Goal: Information Seeking & Learning: Learn about a topic

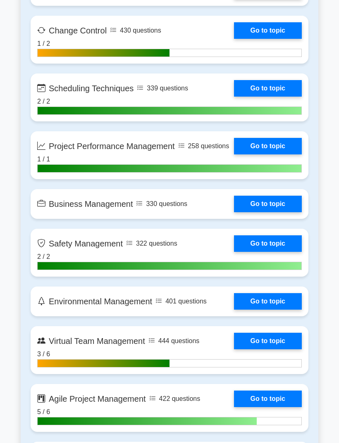
scroll to position [1737, 0]
click at [234, 310] on link "Go to topic" at bounding box center [268, 301] width 68 height 17
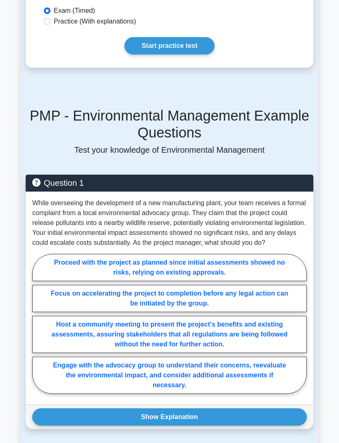
scroll to position [517, 0]
click at [268, 394] on label "Engage with the advocacy group to understand their concerns, reevaluate the env…" at bounding box center [169, 375] width 274 height 37
click at [38, 329] on input "Engage with the advocacy group to understand their concerns, reevaluate the env…" at bounding box center [34, 325] width 5 height 5
radio input "true"
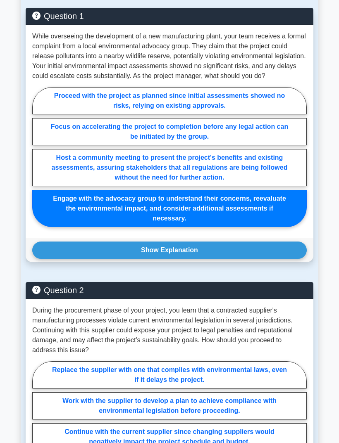
scroll to position [684, 0]
click at [253, 259] on button "Show Explanation" at bounding box center [169, 250] width 274 height 17
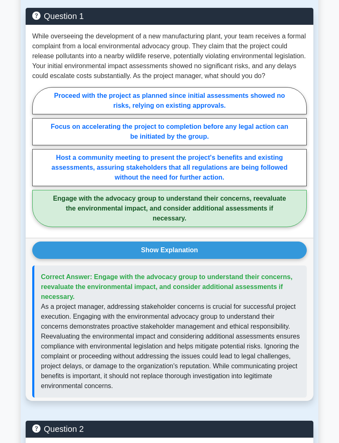
click at [246, 259] on button "Show Explanation" at bounding box center [169, 250] width 274 height 17
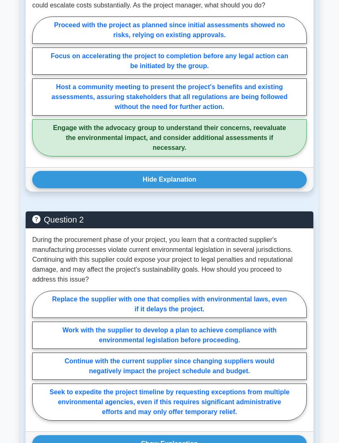
scroll to position [754, 0]
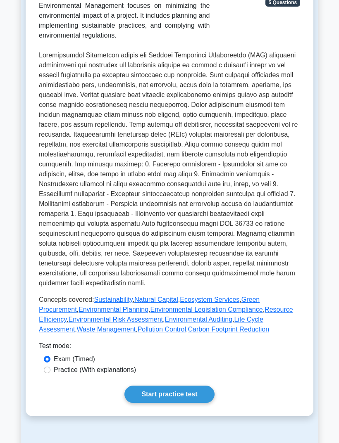
scroll to position [156, 0]
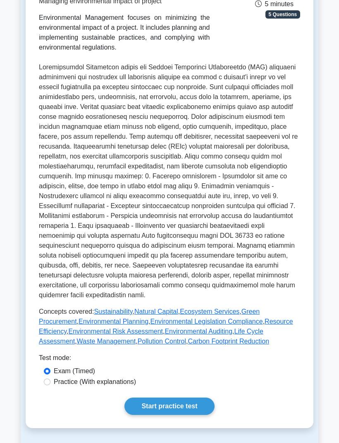
click at [192, 415] on link "Start practice test" at bounding box center [169, 406] width 90 height 17
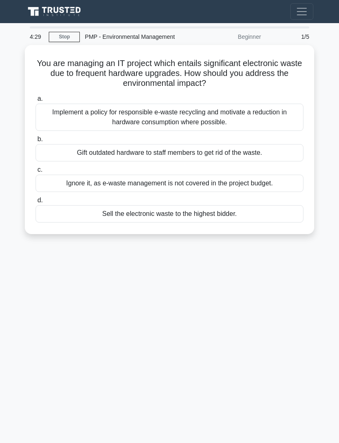
click at [272, 270] on div "4:29 Stop PMP - Environmental Management Beginner 1/5 You are managing an IT pr…" at bounding box center [169, 232] width 297 height 413
click at [290, 120] on div "Implement a policy for responsible e-waste recycling and motivate a reduction i…" at bounding box center [170, 117] width 268 height 27
click at [36, 102] on input "a. Implement a policy for responsible e-waste recycling and motivate a reductio…" at bounding box center [36, 98] width 0 height 5
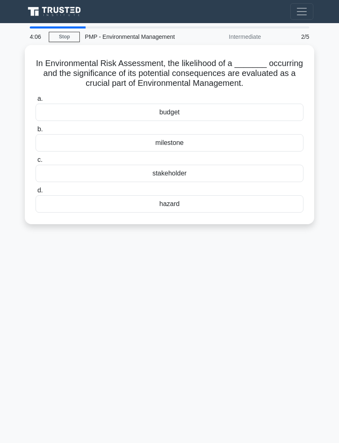
click at [267, 271] on div "4:06 Stop PMP - Environmental Management Intermediate 2/5 In Environmental Risk…" at bounding box center [169, 232] width 297 height 413
click at [271, 203] on div "hazard" at bounding box center [170, 203] width 268 height 17
click at [36, 193] on input "d. hazard" at bounding box center [36, 190] width 0 height 5
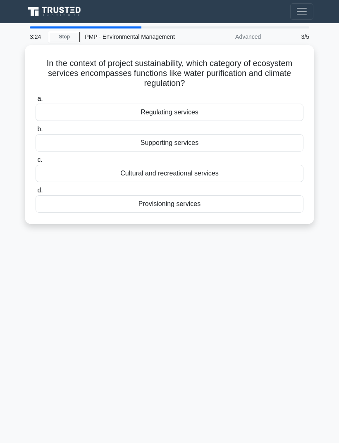
click at [270, 270] on div "3:24 Stop PMP - Environmental Management Advanced 3/5 In the context of project…" at bounding box center [169, 232] width 297 height 413
click at [266, 115] on div "Regulating services" at bounding box center [170, 112] width 268 height 17
click at [36, 102] on input "a. Regulating services" at bounding box center [36, 98] width 0 height 5
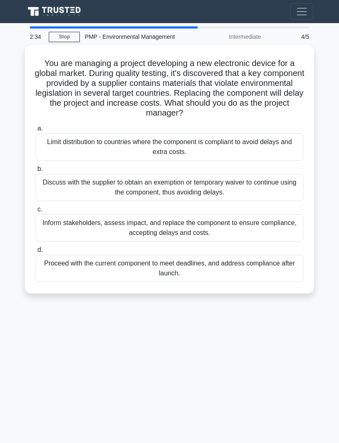
click at [60, 329] on div "2:34 Stop PMP - Environmental Management Intermediate 4/5 You are managing a pr…" at bounding box center [169, 232] width 297 height 413
click at [52, 223] on div "Inform stakeholders, assess impact, and replace the component to ensure complia…" at bounding box center [170, 227] width 268 height 27
click at [36, 212] on input "c. Inform stakeholders, assess impact, and replace the component to ensure comp…" at bounding box center [36, 209] width 0 height 5
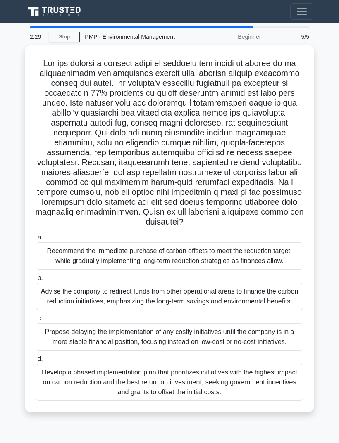
scroll to position [26, 0]
click at [317, 393] on div ".spinner_0XTQ{transform-origin:center;animation:spinner_y6GP .75s linear infini…" at bounding box center [169, 233] width 297 height 377
click at [281, 394] on div "Develop a phased implementation plan that prioritizes initiatives with the high…" at bounding box center [170, 382] width 268 height 37
click at [36, 362] on input "d. Develop a phased implementation plan that prioritizes initiatives with the h…" at bounding box center [36, 358] width 0 height 5
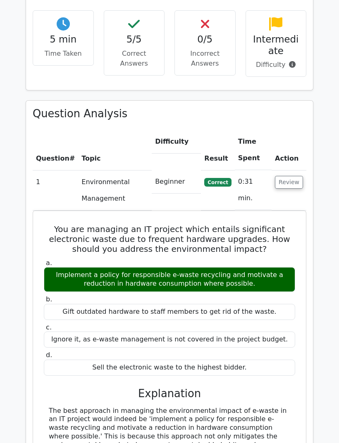
click at [294, 176] on button "Review" at bounding box center [289, 182] width 28 height 13
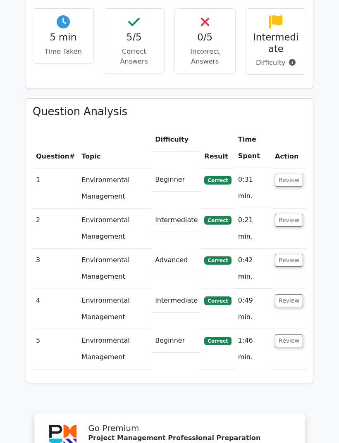
scroll to position [498, 0]
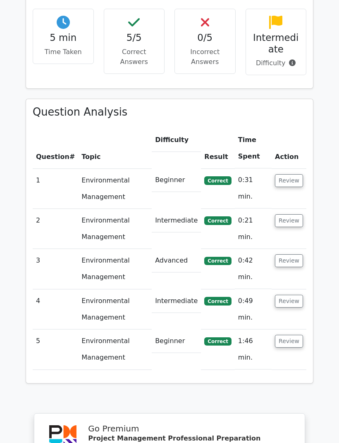
click at [299, 254] on button "Review" at bounding box center [289, 260] width 28 height 13
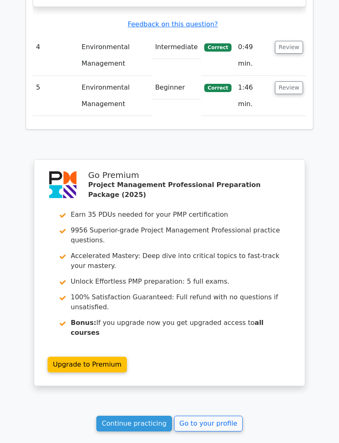
scroll to position [1159, 0]
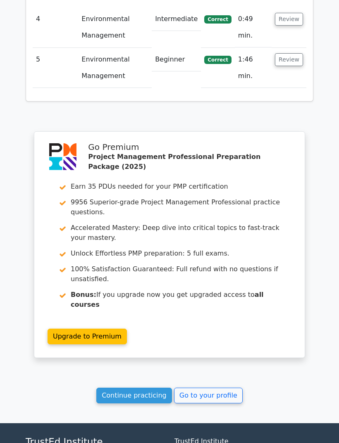
click at [223, 388] on link "Go to your profile" at bounding box center [208, 396] width 69 height 16
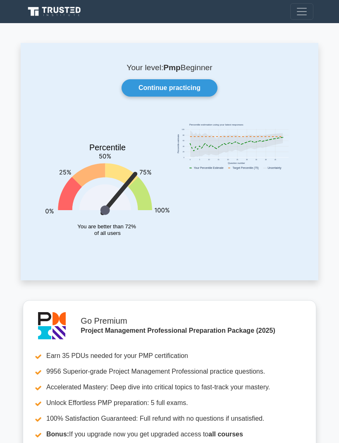
click at [204, 89] on link "Continue practicing" at bounding box center [169, 87] width 96 height 17
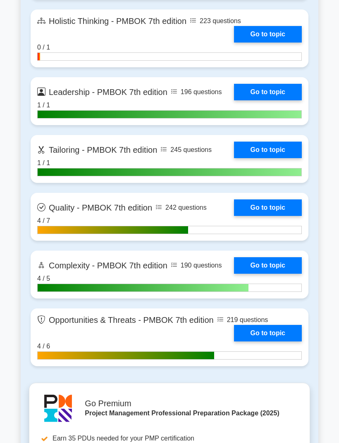
scroll to position [2394, 0]
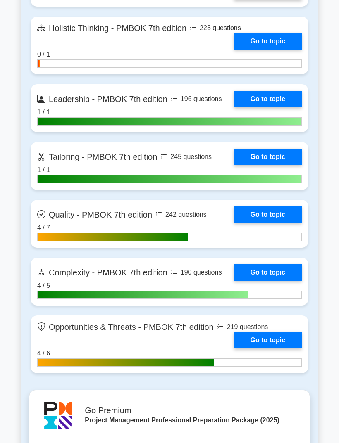
click at [234, 50] on link "Go to topic" at bounding box center [268, 41] width 68 height 17
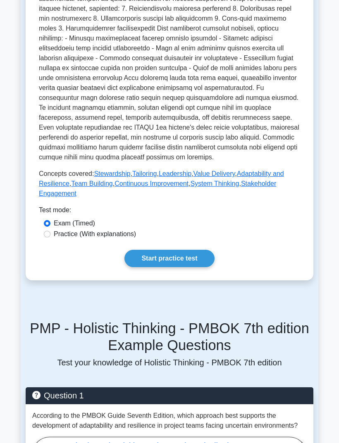
scroll to position [294, 0]
click at [204, 268] on link "Start practice test" at bounding box center [169, 258] width 90 height 17
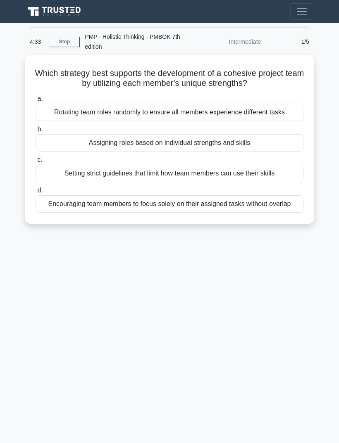
click at [271, 287] on div "4:33 Stop PMP - Holistic Thinking - PMBOK 7th edition Intermediate 1/5 Which st…" at bounding box center [169, 232] width 297 height 413
click at [272, 152] on div "Assigning roles based on individual strengths and skills" at bounding box center [170, 142] width 268 height 17
click at [36, 132] on input "b. Assigning roles based on individual strengths and skills" at bounding box center [36, 129] width 0 height 5
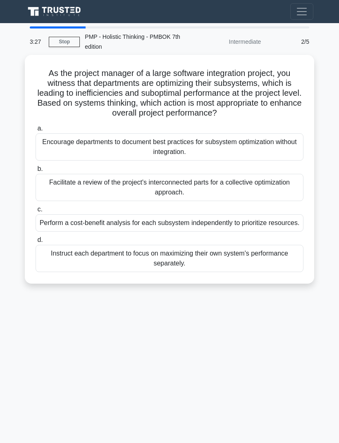
click at [47, 354] on div "3:27 Stop PMP - Holistic Thinking - PMBOK 7th edition Intermediate 2/5 As the p…" at bounding box center [169, 232] width 297 height 413
click at [64, 189] on div "Facilitate a review of the project's interconnected parts for a collective opti…" at bounding box center [170, 187] width 268 height 27
click at [36, 172] on input "b. Facilitate a review of the project's interconnected parts for a collective o…" at bounding box center [36, 168] width 0 height 5
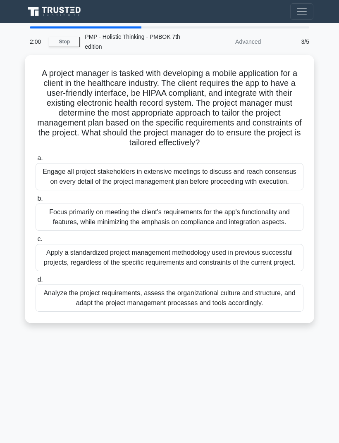
click at [283, 398] on div "2:00 Stop PMP - Holistic Thinking - PMBOK 7th edition Advanced 3/5 A project ma…" at bounding box center [169, 232] width 297 height 413
click at [263, 312] on div "Analyze the project requirements, assess the organizational culture and structu…" at bounding box center [170, 297] width 268 height 27
click at [36, 282] on input "d. Analyze the project requirements, assess the organizational culture and stru…" at bounding box center [36, 279] width 0 height 5
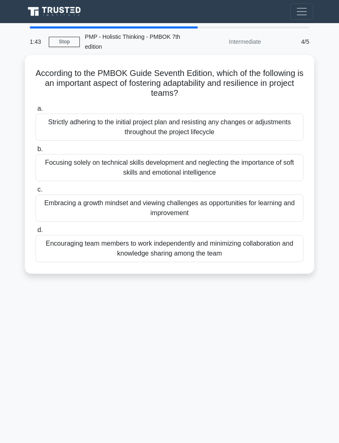
click at [254, 317] on div "1:43 Stop PMP - Holistic Thinking - PMBOK 7th edition Intermediate 4/5 Accordin…" at bounding box center [169, 232] width 297 height 413
click at [281, 206] on div "Embracing a growth mindset and viewing challenges as opportunities for learning…" at bounding box center [170, 207] width 268 height 27
click at [36, 192] on input "c. Embracing a growth mindset and viewing challenges as opportunities for learn…" at bounding box center [36, 189] width 0 height 5
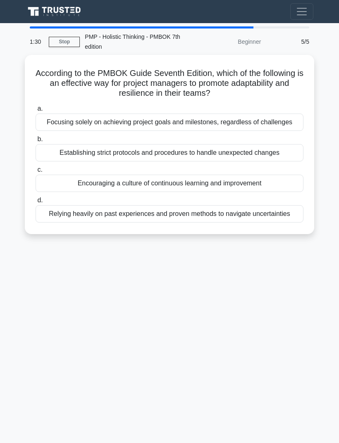
click at [261, 317] on div "1:30 Stop PMP - Holistic Thinking - PMBOK 7th edition Beginner 5/5 According to…" at bounding box center [169, 232] width 297 height 413
click at [292, 191] on div "Encouraging a culture of continuous learning and improvement" at bounding box center [170, 183] width 268 height 17
click at [36, 173] on input "c. Encouraging a culture of continuous learning and improvement" at bounding box center [36, 169] width 0 height 5
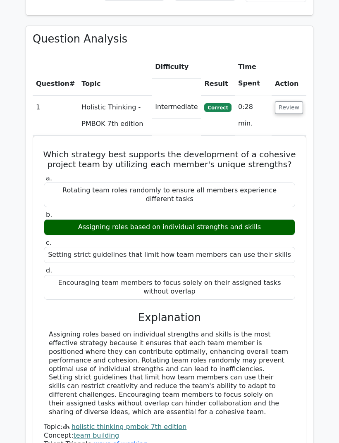
click at [293, 102] on button "Review" at bounding box center [289, 108] width 28 height 13
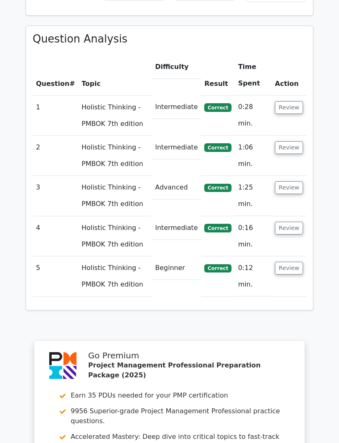
click at [296, 222] on button "Review" at bounding box center [289, 228] width 28 height 13
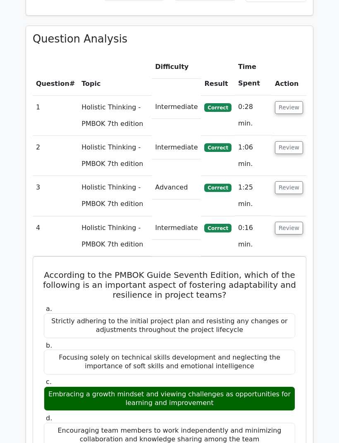
click at [296, 222] on button "Review" at bounding box center [289, 228] width 28 height 13
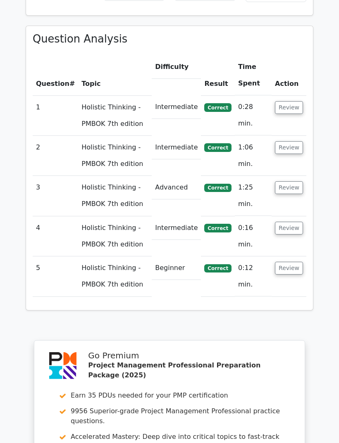
click at [289, 262] on button "Review" at bounding box center [289, 268] width 28 height 13
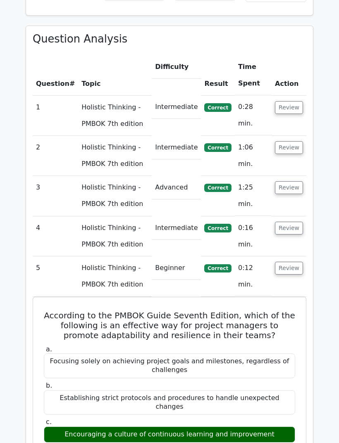
click at [296, 262] on button "Review" at bounding box center [289, 268] width 28 height 13
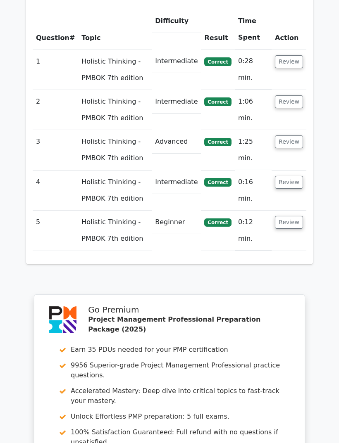
scroll to position [790, 0]
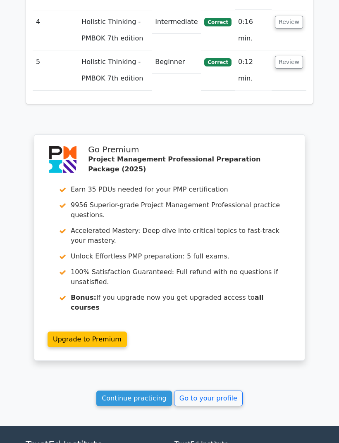
click at [220, 391] on link "Go to your profile" at bounding box center [208, 399] width 69 height 16
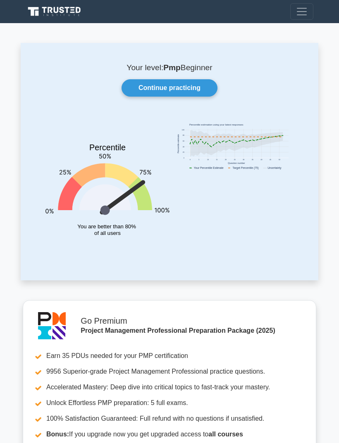
click at [201, 83] on link "Continue practicing" at bounding box center [169, 87] width 96 height 17
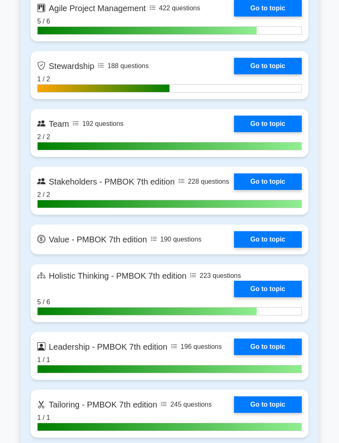
scroll to position [2146, 0]
click at [234, 74] on link "Go to topic" at bounding box center [268, 66] width 68 height 17
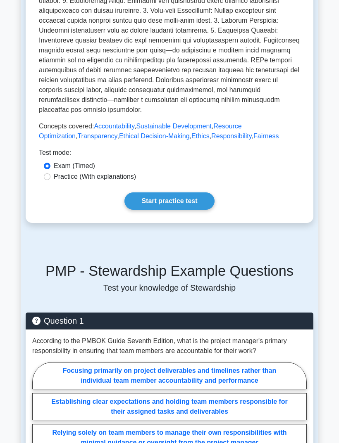
scroll to position [334, 0]
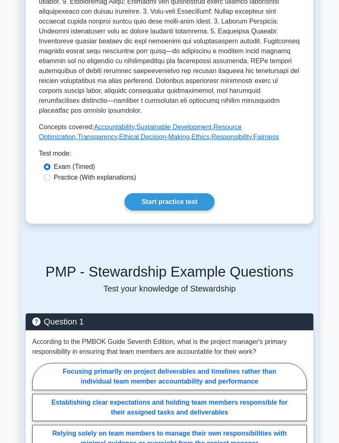
click at [202, 211] on link "Start practice test" at bounding box center [169, 201] width 90 height 17
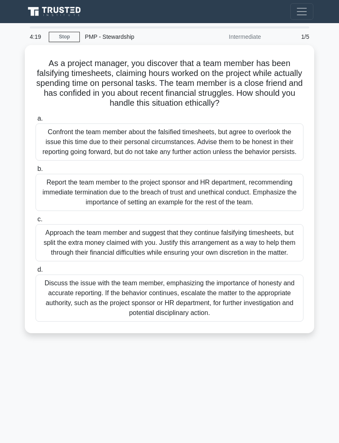
click at [21, 396] on div "4:19 Stop PMP - Stewardship Intermediate 1/5 As a project manager, you discover…" at bounding box center [169, 232] width 297 height 413
click at [58, 322] on div "Discuss the issue with the team member, emphasizing the importance of honesty a…" at bounding box center [170, 298] width 268 height 47
click at [36, 272] on input "d. Discuss the issue with the team member, emphasizing the importance of honest…" at bounding box center [36, 269] width 0 height 5
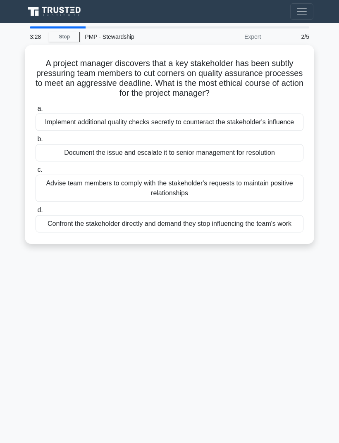
click at [268, 304] on div "3:28 Stop PMP - Stewardship Expert 2/5 A project manager discovers that a key s…" at bounding box center [169, 232] width 297 height 413
click at [285, 154] on div "Document the issue and escalate it to senior management for resolution" at bounding box center [170, 152] width 268 height 17
click at [36, 142] on input "b. Document the issue and escalate it to senior management for resolution" at bounding box center [36, 139] width 0 height 5
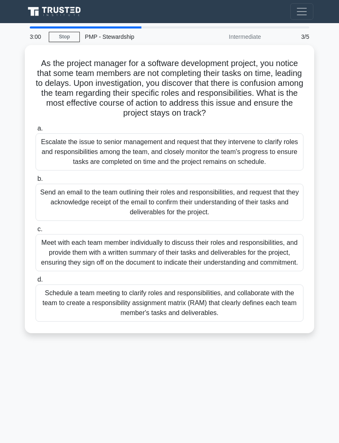
click at [275, 402] on div "3:00 Stop PMP - Stewardship Intermediate 3/5 As the project manager for a softw…" at bounding box center [169, 232] width 297 height 413
click at [277, 322] on div "Schedule a team meeting to clarify roles and responsibilities, and collaborate …" at bounding box center [170, 302] width 268 height 37
click at [36, 282] on input "d. Schedule a team meeting to clarify roles and responsibilities, and collabora…" at bounding box center [36, 279] width 0 height 5
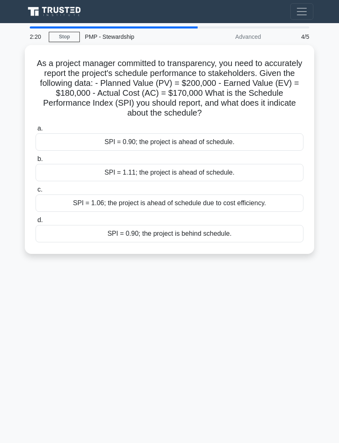
click at [265, 292] on div "2:20 Stop PMP - Stewardship Advanced 4/5 As a project manager committed to tran…" at bounding box center [169, 232] width 297 height 413
click at [268, 233] on div "SPI = 0.90; the project is behind schedule." at bounding box center [170, 233] width 268 height 17
click at [36, 223] on input "d. SPI = 0.90; the project is behind schedule." at bounding box center [36, 220] width 0 height 5
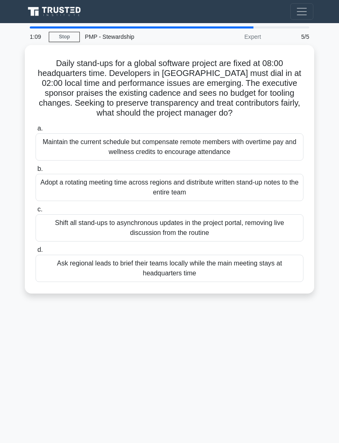
click at [275, 341] on div "1:09 Stop PMP - Stewardship Expert 5/5 Daily stand-ups for a global software pr…" at bounding box center [169, 232] width 297 height 413
click at [283, 187] on div "Adopt a rotating meeting time across regions and distribute written stand-up no…" at bounding box center [170, 187] width 268 height 27
click at [36, 172] on input "b. Adopt a rotating meeting time across regions and distribute written stand-up…" at bounding box center [36, 168] width 0 height 5
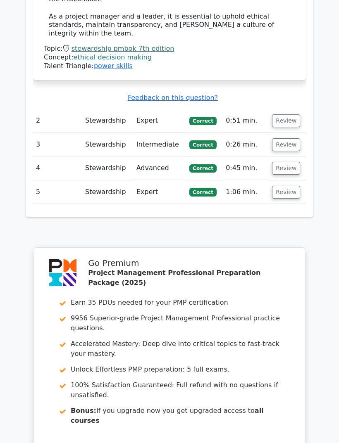
scroll to position [1286, 0]
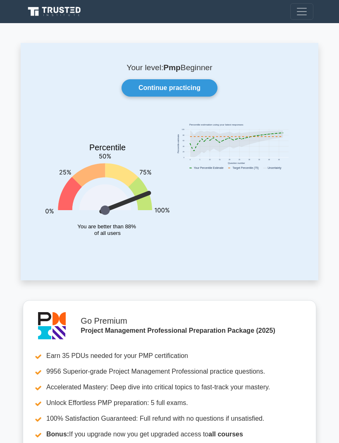
click at [197, 87] on link "Continue practicing" at bounding box center [169, 87] width 96 height 17
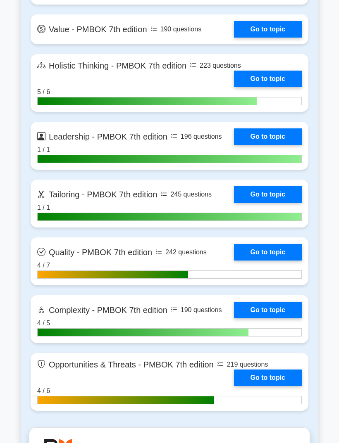
scroll to position [2356, 0]
click at [287, 145] on link "Go to topic" at bounding box center [268, 136] width 68 height 17
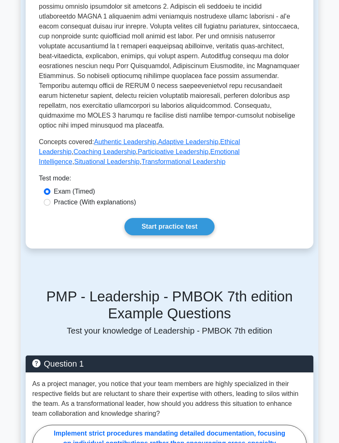
scroll to position [336, 0]
click at [212, 236] on link "Start practice test" at bounding box center [169, 226] width 90 height 17
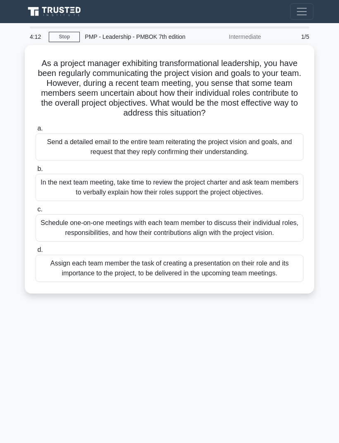
click at [274, 371] on div "4:12 Stop PMP - Leadership - PMBOK 7th edition Intermediate 1/5 As a project ma…" at bounding box center [169, 232] width 297 height 413
click at [268, 242] on div "Schedule one-on-one meetings with each team member to discuss their individual …" at bounding box center [170, 227] width 268 height 27
click at [36, 212] on input "c. Schedule one-on-one meetings with each team member to discuss their individu…" at bounding box center [36, 209] width 0 height 5
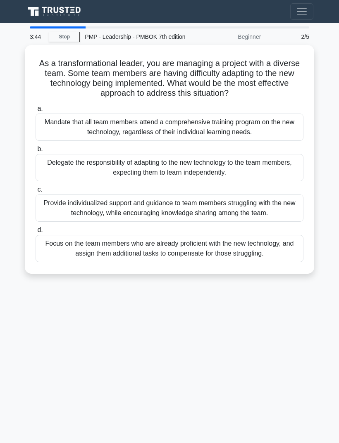
click at [271, 331] on div "3:44 Stop PMP - Leadership - PMBOK 7th edition Beginner 2/5 As a transformation…" at bounding box center [169, 232] width 297 height 413
click at [286, 217] on div "Provide individualized support and guidance to team members struggling with the…" at bounding box center [170, 207] width 268 height 27
click at [36, 192] on input "c. Provide individualized support and guidance to team members struggling with …" at bounding box center [36, 189] width 0 height 5
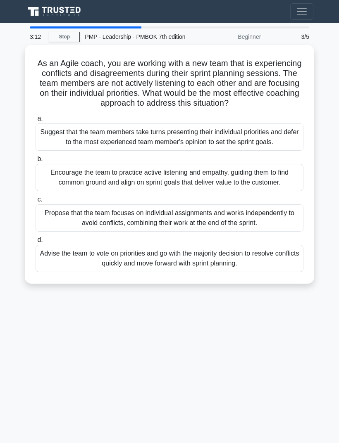
click at [288, 380] on div "3:12 Stop PMP - Leadership - PMBOK 7th edition Beginner 3/5 As an Agile coach, …" at bounding box center [169, 232] width 297 height 413
click at [267, 191] on div "Encourage the team to practice active listening and empathy, guiding them to fi…" at bounding box center [170, 177] width 268 height 27
click at [36, 162] on input "b. Encourage the team to practice active listening and empathy, guiding them to…" at bounding box center [36, 158] width 0 height 5
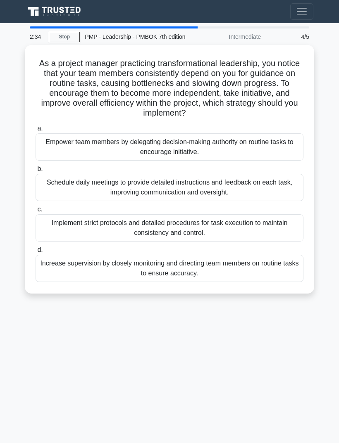
click at [262, 334] on div "2:34 Stop PMP - Leadership - PMBOK 7th edition Intermediate 4/5 As a project ma…" at bounding box center [169, 232] width 297 height 413
click at [291, 155] on div "Empower team members by delegating decision-making authority on routine tasks t…" at bounding box center [170, 146] width 268 height 27
click at [36, 131] on input "a. Empower team members by delegating decision-making authority on routine task…" at bounding box center [36, 128] width 0 height 5
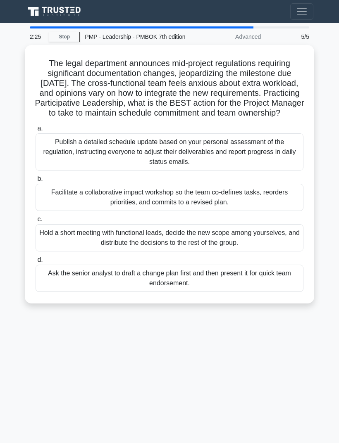
click at [28, 65] on div "The legal department announces mid-project regulations requiring significant do…" at bounding box center [169, 174] width 289 height 258
click at [163, 45] on div "PMP - Leadership - PMBOK 7th edition" at bounding box center [137, 36] width 114 height 17
click at [252, 365] on div "2:06 Stop PMP - Leadership - PMBOK 7th edition Advanced 5/5 The legal departmen…" at bounding box center [169, 232] width 297 height 413
click at [257, 360] on div "1:27 Stop PMP - Leadership - PMBOK 7th edition Advanced 5/5 The legal departmen…" at bounding box center [169, 232] width 297 height 413
click at [279, 211] on div "Facilitate a collaborative impact workshop so the team co-defines tasks, reorde…" at bounding box center [170, 197] width 268 height 27
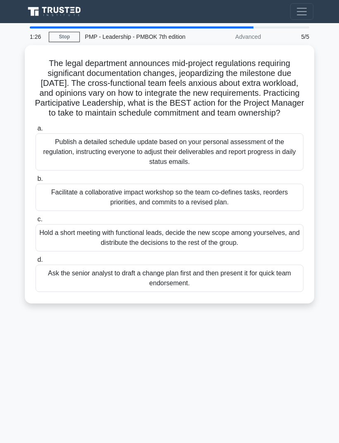
click at [36, 182] on input "b. Facilitate a collaborative impact workshop so the team co-defines tasks, reo…" at bounding box center [36, 178] width 0 height 5
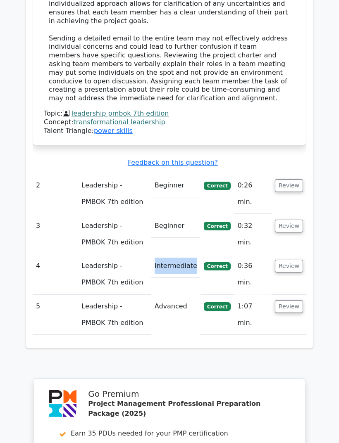
scroll to position [1246, 0]
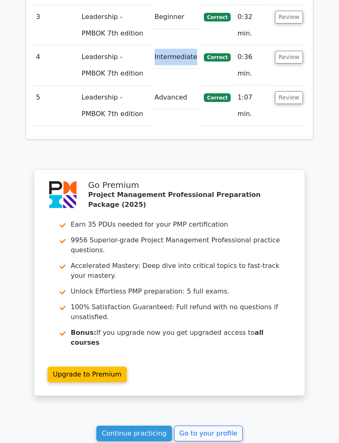
click at [229, 426] on link "Go to your profile" at bounding box center [208, 434] width 69 height 16
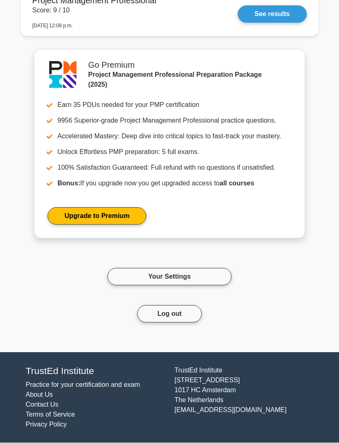
scroll to position [2061, 0]
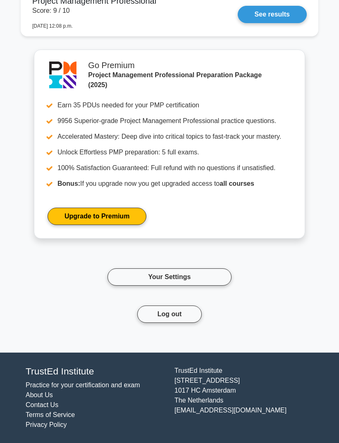
click at [211, 286] on link "Your Settings" at bounding box center [169, 276] width 124 height 17
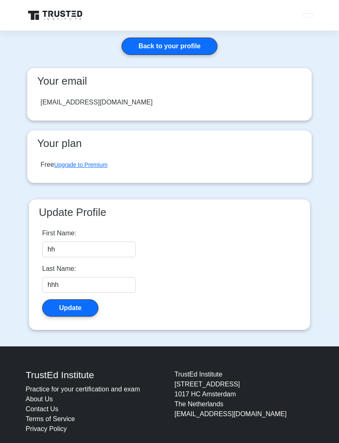
click at [197, 43] on link "Back to your profile" at bounding box center [169, 46] width 96 height 17
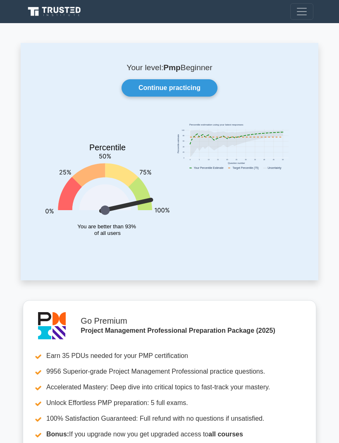
click at [199, 84] on link "Continue practicing" at bounding box center [169, 87] width 96 height 17
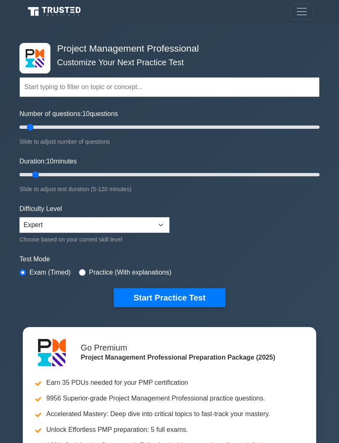
click at [160, 225] on select "Beginner Intermediate Expert" at bounding box center [94, 225] width 150 height 16
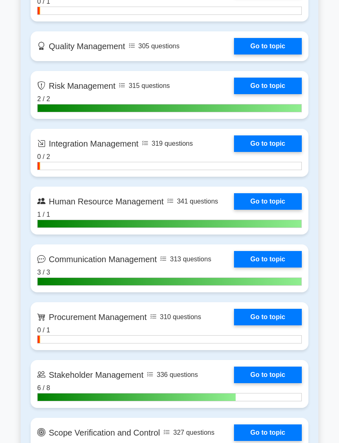
scroll to position [714, 0]
click at [285, 152] on link "Go to topic" at bounding box center [268, 143] width 68 height 17
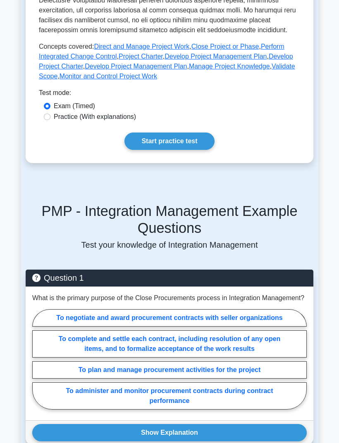
scroll to position [416, 0]
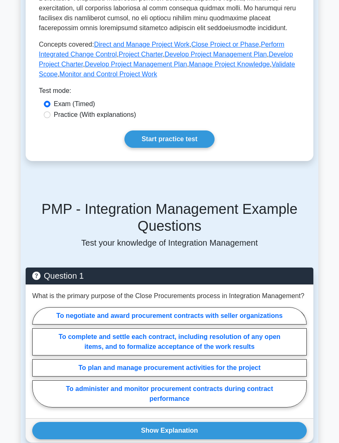
click at [198, 148] on link "Start practice test" at bounding box center [169, 139] width 90 height 17
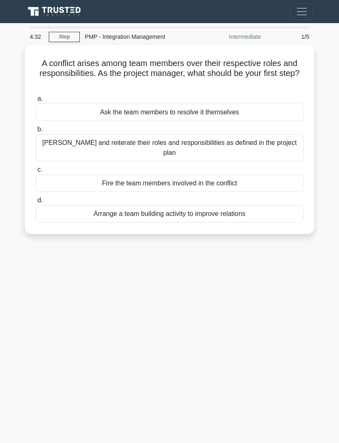
click at [263, 281] on div "4:32 Stop PMP - Integration Management Intermediate 1/5 A conflict arises among…" at bounding box center [169, 232] width 297 height 413
click at [288, 146] on div "Clarify and reiterate their roles and responsibilities as defined in the projec…" at bounding box center [170, 147] width 268 height 27
click at [36, 132] on input "b. Clarify and reiterate their roles and responsibilities as defined in the pro…" at bounding box center [36, 129] width 0 height 5
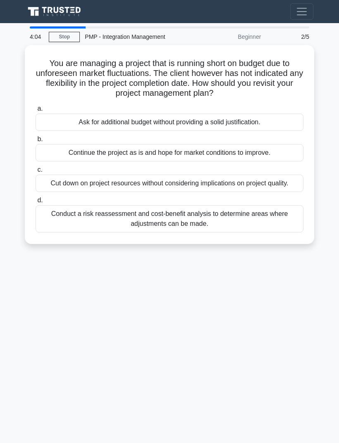
click at [278, 272] on div "4:04 Stop PMP - Integration Management Beginner 2/5 You are managing a project …" at bounding box center [169, 232] width 297 height 413
click at [276, 231] on div "Conduct a risk reassessment and cost-benefit analysis to determine areas where …" at bounding box center [170, 218] width 268 height 27
click at [36, 203] on input "d. Conduct a risk reassessment and cost-benefit analysis to determine areas whe…" at bounding box center [36, 200] width 0 height 5
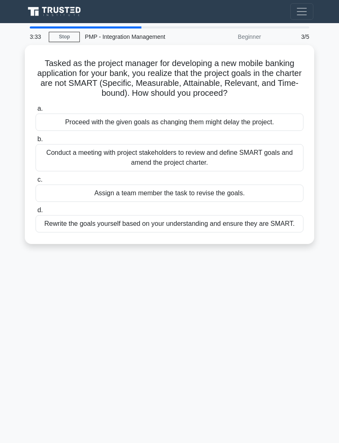
click at [265, 295] on div "3:33 Stop PMP - Integration Management Beginner 3/5 Tasked as the project manag…" at bounding box center [169, 232] width 297 height 413
click at [283, 170] on div "Conduct a meeting with project stakeholders to review and define SMART goals an…" at bounding box center [170, 157] width 268 height 27
click at [36, 142] on input "b. Conduct a meeting with project stakeholders to review and define SMART goals…" at bounding box center [36, 139] width 0 height 5
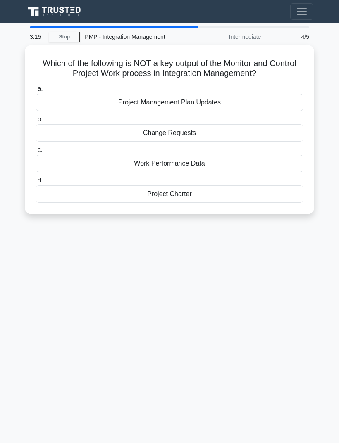
click at [272, 263] on div "3:15 Stop PMP - Integration Management Intermediate 4/5 Which of the following …" at bounding box center [169, 232] width 297 height 413
click at [251, 194] on div "Project Charter" at bounding box center [170, 193] width 268 height 17
click at [36, 183] on input "d. Project Charter" at bounding box center [36, 180] width 0 height 5
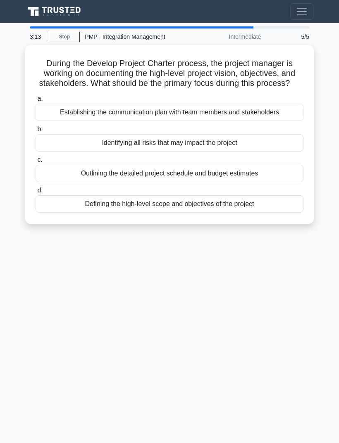
click at [50, 78] on h5 "During the Develop Project Charter process, the project manager is working on d…" at bounding box center [169, 73] width 269 height 31
click at [268, 282] on div "2:40 Stop PMP - Integration Management Intermediate 5/5 During the Develop Proj…" at bounding box center [169, 232] width 297 height 413
click at [285, 213] on div "Defining the high-level scope and objectives of the project" at bounding box center [170, 203] width 268 height 17
click at [36, 193] on input "d. Defining the high-level scope and objectives of the project" at bounding box center [36, 190] width 0 height 5
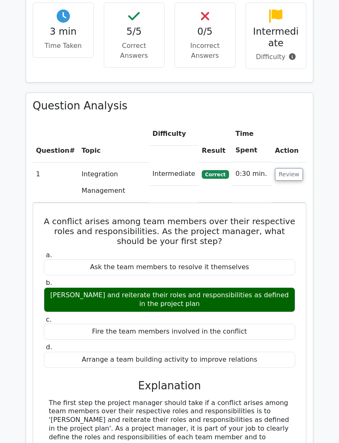
scroll to position [507, 0]
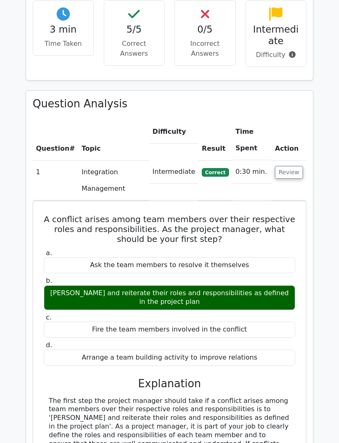
click at [291, 166] on button "Review" at bounding box center [289, 172] width 28 height 13
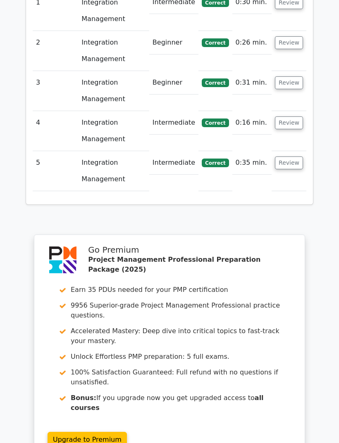
scroll to position [789, 0]
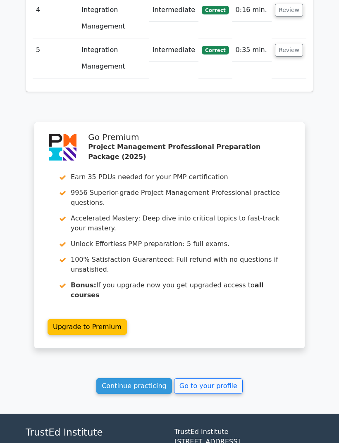
click at [224, 378] on link "Go to your profile" at bounding box center [208, 386] width 69 height 16
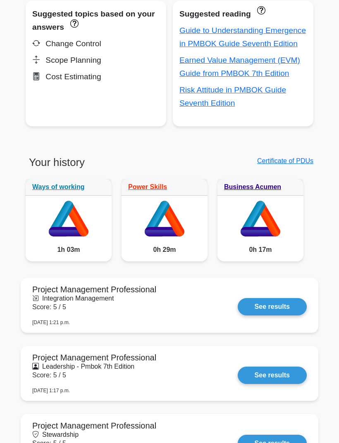
scroll to position [509, 0]
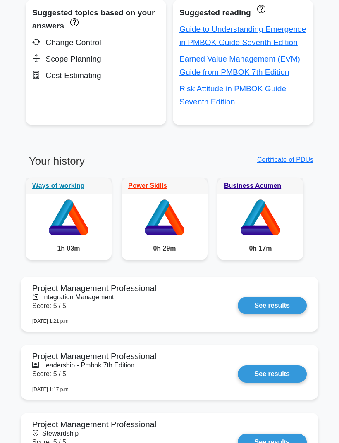
click at [275, 189] on link "Business Acumen" at bounding box center [252, 185] width 57 height 7
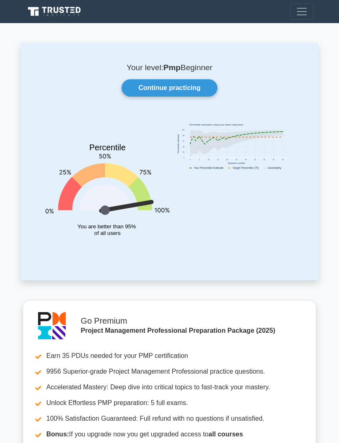
scroll to position [536, 0]
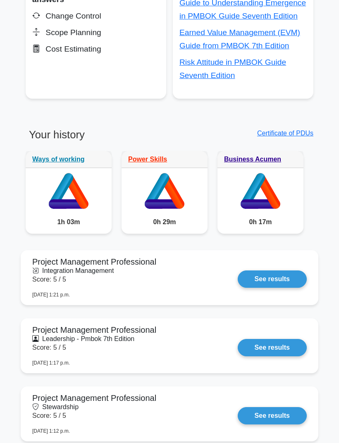
click at [166, 163] on link "Power Skills" at bounding box center [147, 159] width 39 height 7
click at [82, 163] on link "Ways of working" at bounding box center [58, 159] width 52 height 7
click at [268, 168] on div "Business Acumen" at bounding box center [260, 159] width 86 height 17
click at [279, 163] on link "Business Acumen" at bounding box center [252, 159] width 57 height 7
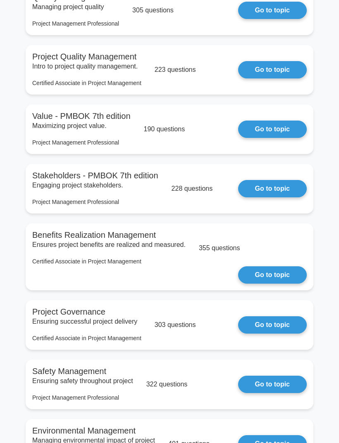
scroll to position [173, 0]
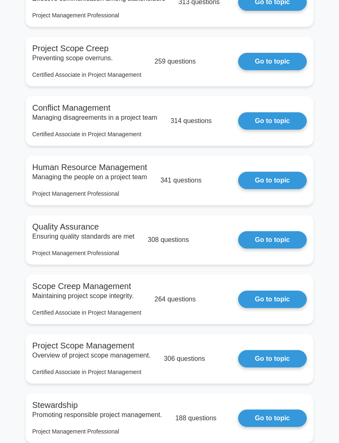
scroll to position [181, 0]
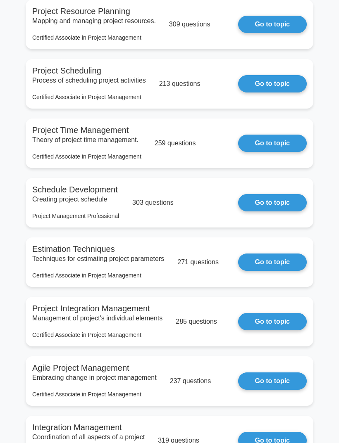
scroll to position [353, 0]
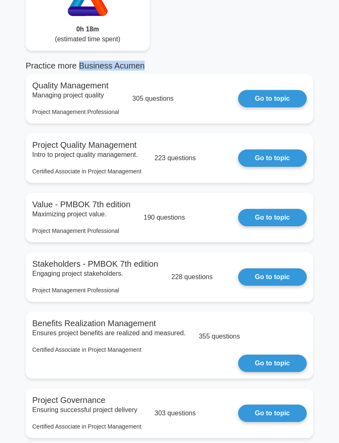
scroll to position [85, 0]
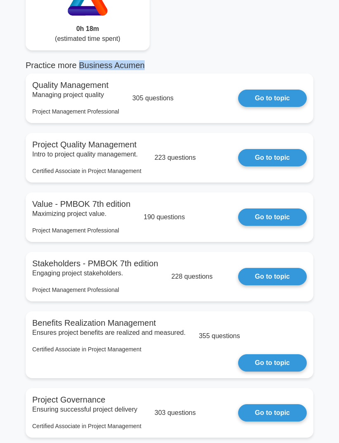
click at [277, 285] on link "Go to topic" at bounding box center [272, 276] width 69 height 17
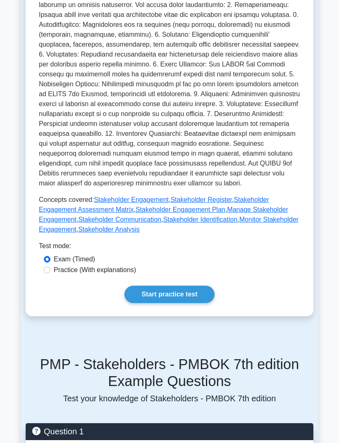
scroll to position [288, 0]
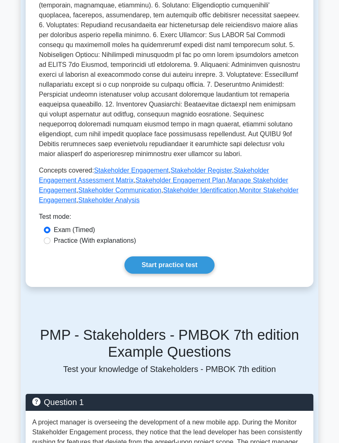
click at [201, 274] on link "Start practice test" at bounding box center [169, 264] width 90 height 17
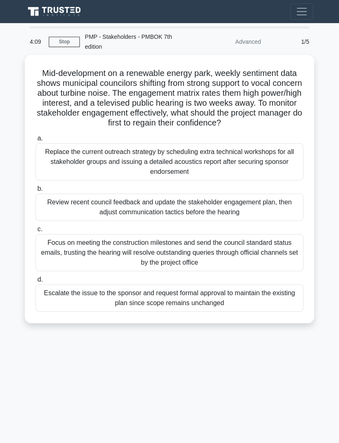
click at [61, 367] on div "4:09 Stop PMP - Stakeholders - PMBOK 7th edition Advanced 1/5 Mid-development o…" at bounding box center [169, 232] width 297 height 413
click at [287, 218] on div "Review recent council feedback and update the stakeholder engagement plan, then…" at bounding box center [170, 207] width 268 height 27
click at [36, 192] on input "b. Review recent council feedback and update the stakeholder engagement plan, t…" at bounding box center [36, 188] width 0 height 5
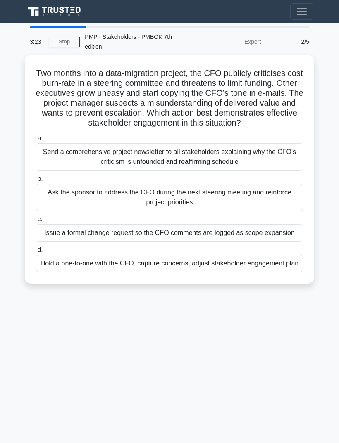
click at [284, 354] on div "3:23 Stop PMP - Stakeholders - PMBOK 7th edition Expert 2/5 Two months into a d…" at bounding box center [169, 232] width 297 height 413
click at [259, 272] on div "Hold a one-to-one with the CFO, capture concerns, adjust stakeholder engagement…" at bounding box center [170, 263] width 268 height 17
click at [36, 253] on input "d. Hold a one-to-one with the CFO, capture concerns, adjust stakeholder engagem…" at bounding box center [36, 249] width 0 height 5
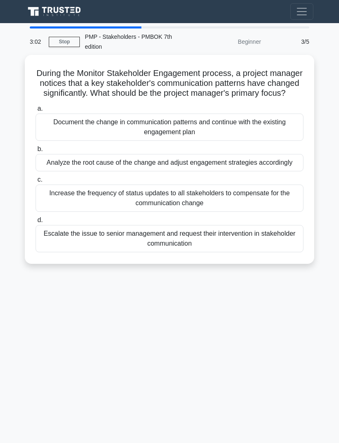
click at [286, 324] on div "3:02 Stop PMP - Stakeholders - PMBOK 7th edition Beginner 3/5 During the Monito…" at bounding box center [169, 232] width 297 height 413
click at [220, 171] on div "Analyze the root cause of the change and adjust engagement strategies according…" at bounding box center [170, 162] width 268 height 17
click at [36, 152] on input "b. Analyze the root cause of the change and adjust engagement strategies accord…" at bounding box center [36, 149] width 0 height 5
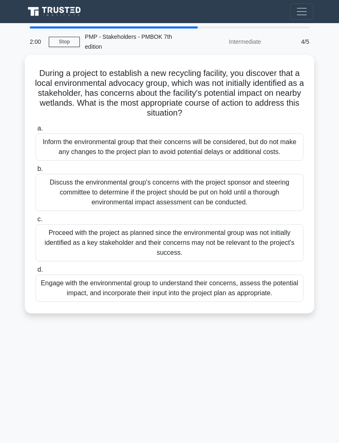
click at [156, 66] on div "During a project to establish a new recycling facility, you discover that a loc…" at bounding box center [169, 184] width 282 height 252
click at [269, 365] on div "1:06 Stop PMP - Stakeholders - PMBOK 7th edition Intermediate 4/5 During a proj…" at bounding box center [169, 232] width 297 height 413
click at [285, 302] on div "Engage with the environmental group to understand their concerns, assess the po…" at bounding box center [170, 288] width 268 height 27
click at [36, 272] on input "d. Engage with the environmental group to understand their concerns, assess the…" at bounding box center [36, 269] width 0 height 5
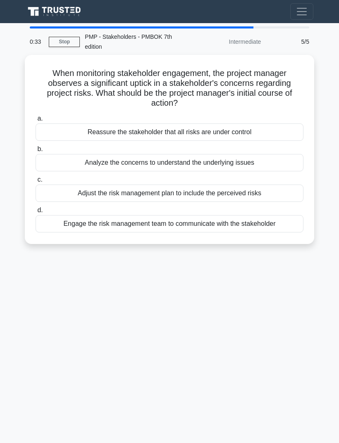
click at [262, 283] on div "0:33 Stop PMP - Stakeholders - PMBOK 7th edition Intermediate 5/5 When monitori…" at bounding box center [169, 232] width 297 height 413
click at [270, 161] on div "Analyze the concerns to understand the underlying issues" at bounding box center [170, 162] width 268 height 17
click at [36, 152] on input "b. Analyze the concerns to understand the underlying issues" at bounding box center [36, 149] width 0 height 5
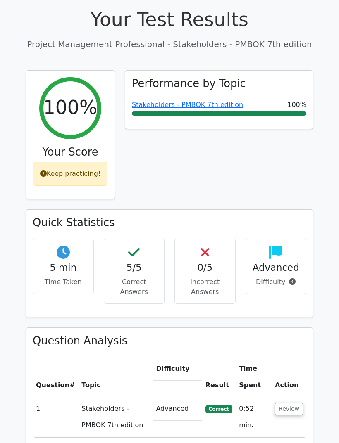
scroll to position [268, 0]
click at [296, 403] on button "Review" at bounding box center [289, 409] width 28 height 13
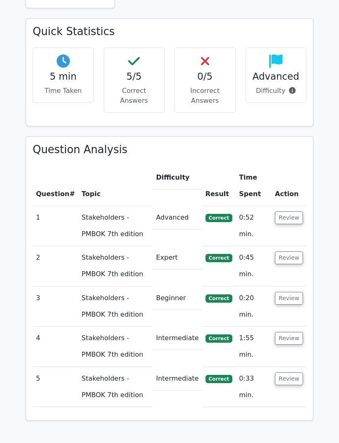
scroll to position [460, 0]
click at [293, 251] on button "Review" at bounding box center [289, 257] width 28 height 13
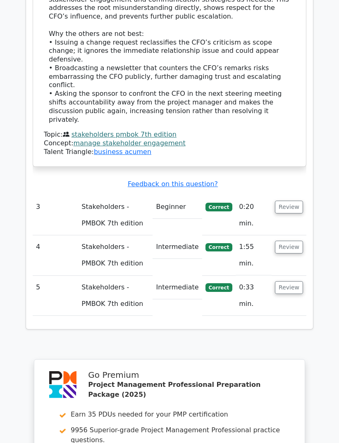
scroll to position [1239, 0]
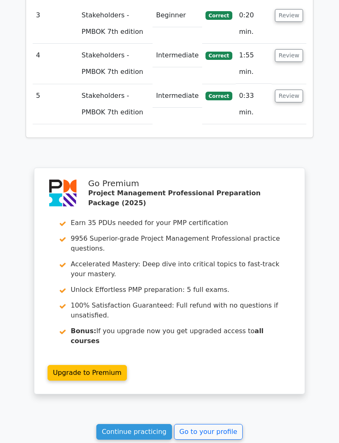
click at [226, 424] on link "Go to your profile" at bounding box center [208, 432] width 69 height 16
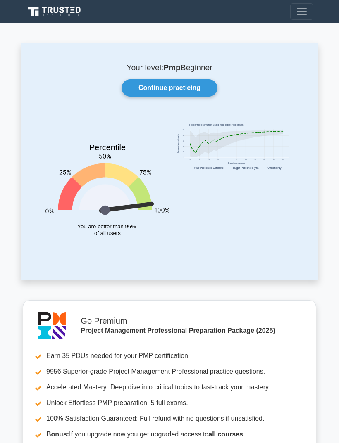
click at [147, 87] on link "Continue practicing" at bounding box center [169, 87] width 96 height 17
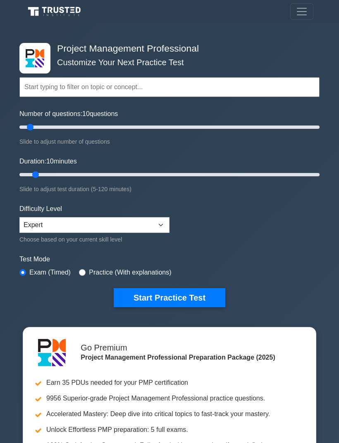
click at [305, 7] on span "Toggle navigation" at bounding box center [301, 11] width 12 height 12
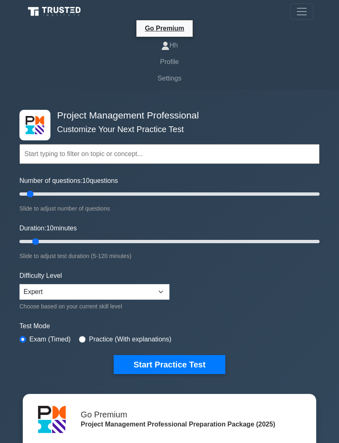
click at [164, 64] on link "Profile" at bounding box center [169, 62] width 287 height 17
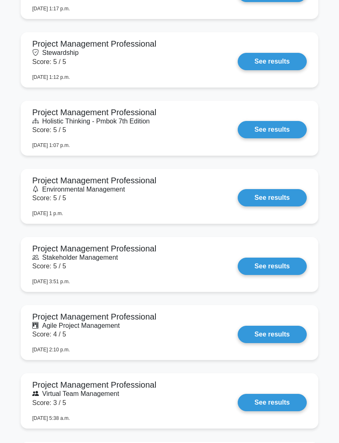
scroll to position [958, 0]
